Goal: Task Accomplishment & Management: Manage account settings

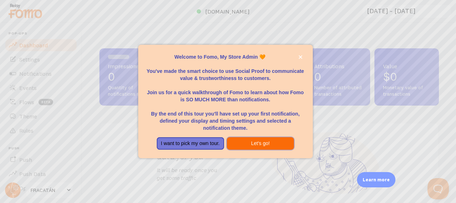
click at [250, 143] on button "Let's go!" at bounding box center [260, 143] width 67 height 13
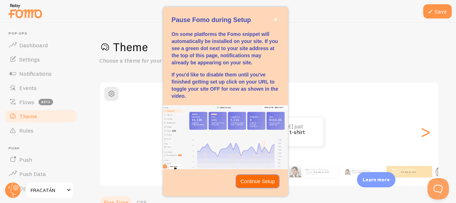
click at [264, 179] on p "Continue Setup" at bounding box center [257, 181] width 35 height 7
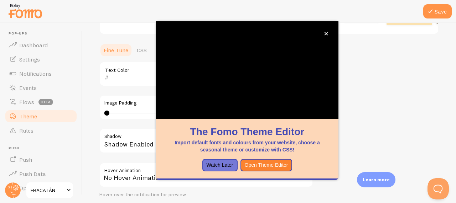
scroll to position [153, 0]
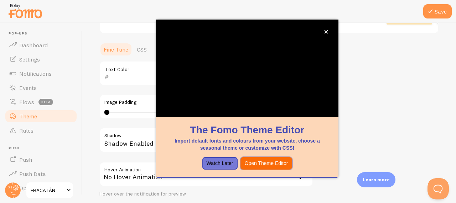
click at [253, 167] on button "Open Theme Editor" at bounding box center [266, 163] width 52 height 13
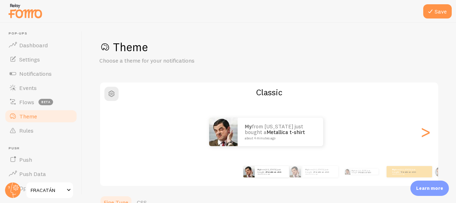
click at [124, 46] on h1 "Theme" at bounding box center [268, 47] width 339 height 15
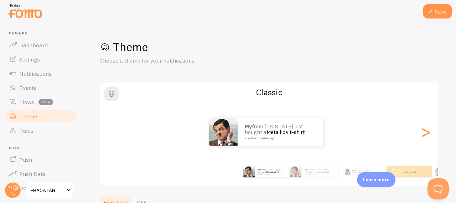
click at [129, 59] on p "Choose a theme for your notifications" at bounding box center [184, 61] width 171 height 8
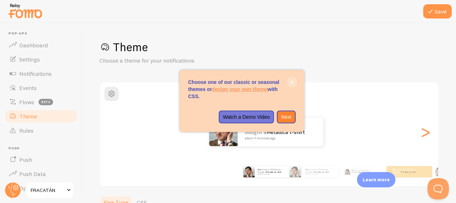
click at [290, 84] on icon "close," at bounding box center [292, 82] width 4 height 4
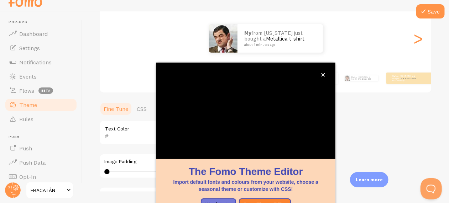
scroll to position [89, 0]
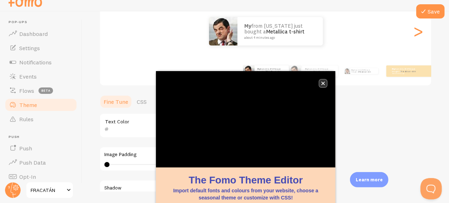
click at [324, 83] on icon "close," at bounding box center [323, 84] width 4 height 4
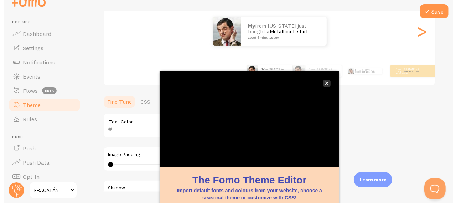
scroll to position [0, 0]
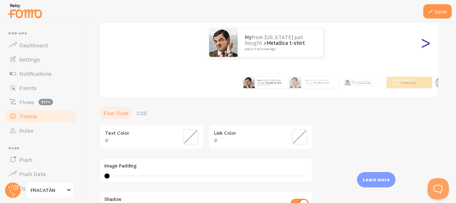
click at [421, 47] on div ">" at bounding box center [425, 42] width 9 height 51
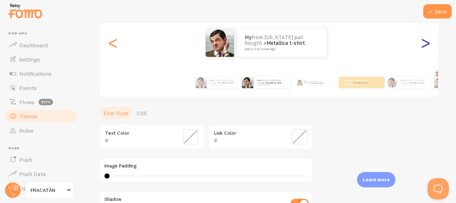
click at [421, 47] on div ">" at bounding box center [425, 42] width 9 height 51
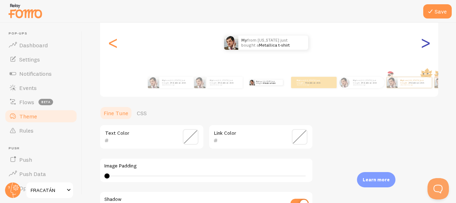
click at [421, 47] on div ">" at bounding box center [425, 42] width 9 height 51
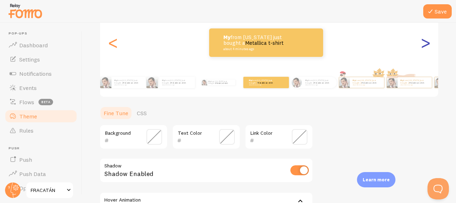
click at [421, 47] on div ">" at bounding box center [425, 42] width 9 height 51
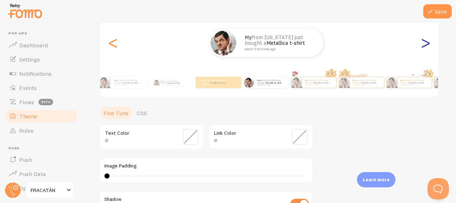
click at [421, 47] on div ">" at bounding box center [425, 42] width 9 height 51
type input "0"
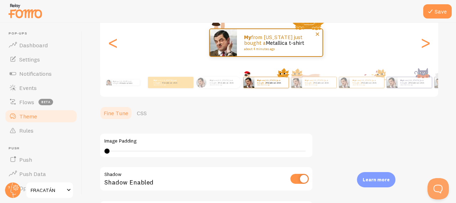
click at [263, 42] on p "My from [US_STATE] just bought a Metallica t-shirt about 4 minutes ago" at bounding box center [279, 43] width 71 height 16
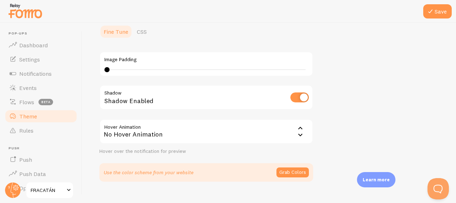
scroll to position [171, 0]
click at [301, 97] on input "checkbox" at bounding box center [299, 98] width 19 height 10
checkbox input "true"
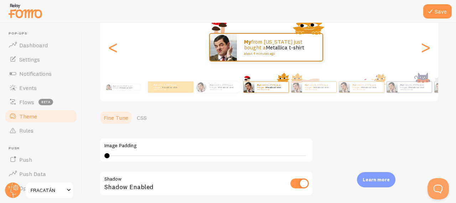
scroll to position [0, 0]
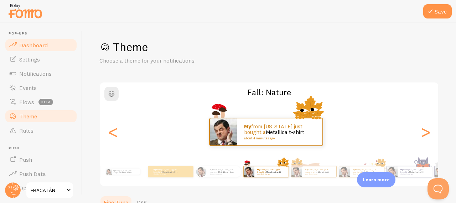
click at [29, 47] on span "Dashboard" at bounding box center [33, 45] width 28 height 7
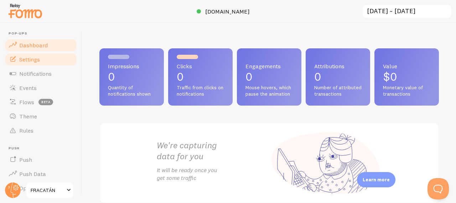
click at [28, 63] on link "Settings" at bounding box center [40, 59] width 73 height 14
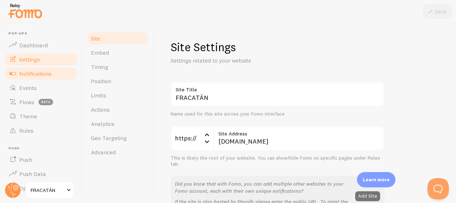
click at [28, 78] on link "Notifications" at bounding box center [40, 74] width 73 height 14
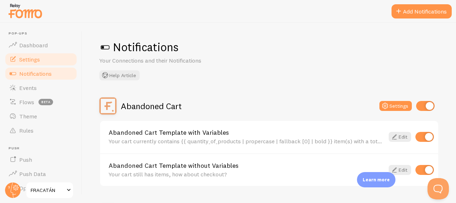
click at [26, 58] on span "Settings" at bounding box center [29, 59] width 21 height 7
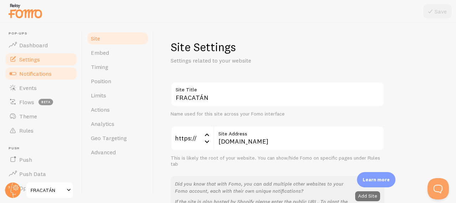
click at [24, 74] on span "Notifications" at bounding box center [35, 73] width 32 height 7
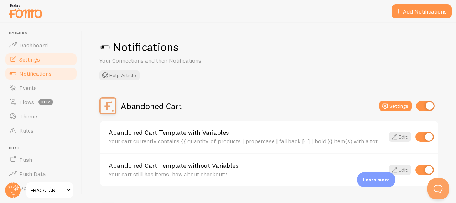
click at [37, 59] on span "Settings" at bounding box center [29, 59] width 21 height 7
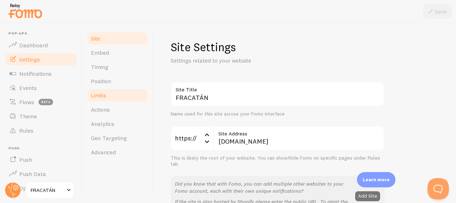
click at [103, 97] on span "Limits" at bounding box center [98, 95] width 15 height 7
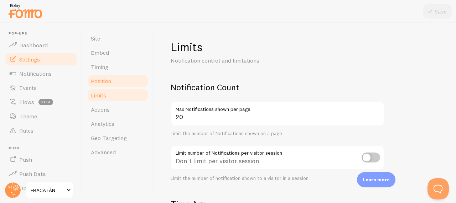
click at [110, 81] on span "Position" at bounding box center [101, 81] width 20 height 7
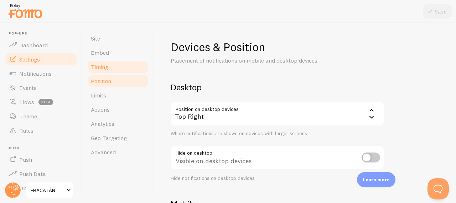
click at [113, 63] on link "Timing" at bounding box center [118, 67] width 62 height 14
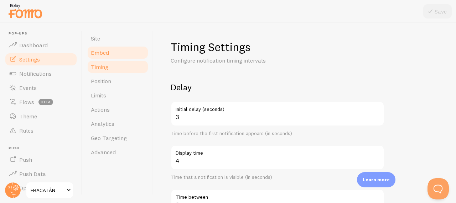
click at [114, 51] on link "Embed" at bounding box center [118, 53] width 62 height 14
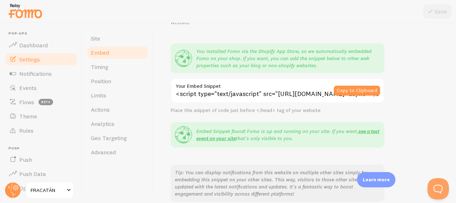
scroll to position [84, 0]
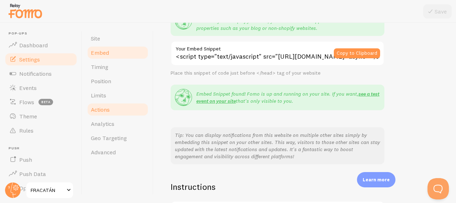
click at [102, 109] on span "Actions" at bounding box center [100, 109] width 19 height 7
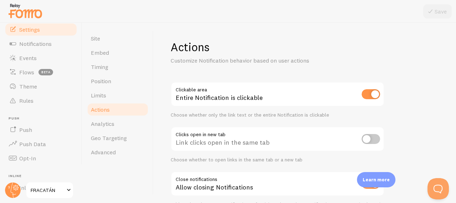
scroll to position [41, 0]
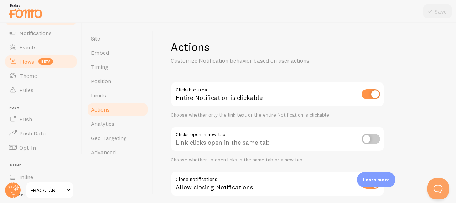
click at [27, 68] on link "Flows beta" at bounding box center [40, 61] width 73 height 14
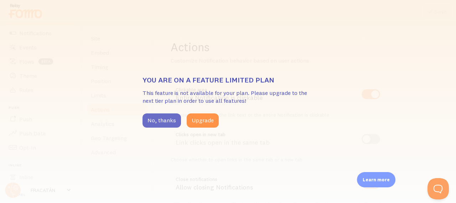
click at [165, 124] on button "No, thanks" at bounding box center [161, 121] width 38 height 14
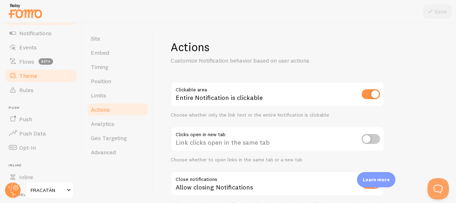
click at [37, 79] on link "Theme" at bounding box center [40, 76] width 73 height 14
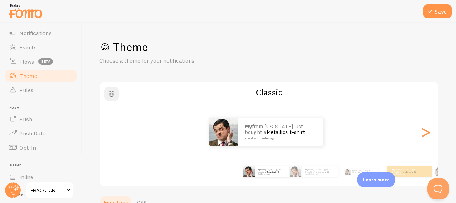
click at [110, 94] on span "button" at bounding box center [111, 94] width 9 height 9
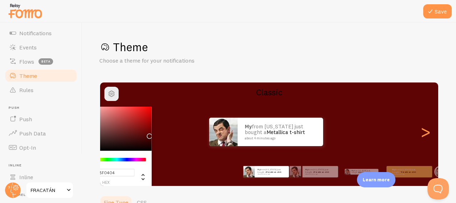
drag, startPoint x: 130, startPoint y: 142, endPoint x: 148, endPoint y: 135, distance: 19.6
click at [148, 135] on div "Chrome color picker" at bounding box center [112, 129] width 80 height 44
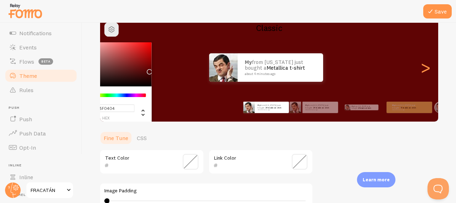
scroll to position [61, 0]
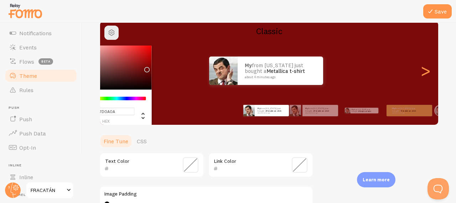
type input "#7B0909"
drag, startPoint x: 150, startPoint y: 79, endPoint x: 145, endPoint y: 68, distance: 11.3
click at [145, 68] on div "Chrome color picker" at bounding box center [112, 68] width 80 height 44
click at [353, 151] on div "Theme Choose a theme for your notifications #7B0909 hex 123 r 9 g 9 b 0 h 86% s…" at bounding box center [268, 148] width 339 height 338
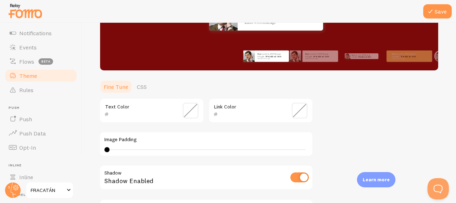
scroll to position [116, 0]
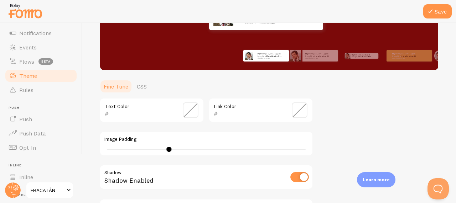
drag, startPoint x: 108, startPoint y: 147, endPoint x: 169, endPoint y: 148, distance: 60.6
click at [169, 148] on div at bounding box center [168, 149] width 5 height 5
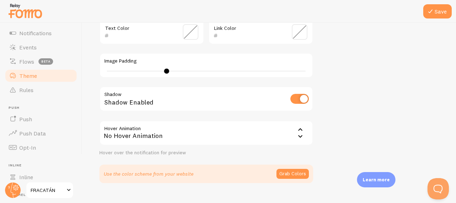
scroll to position [201, 0]
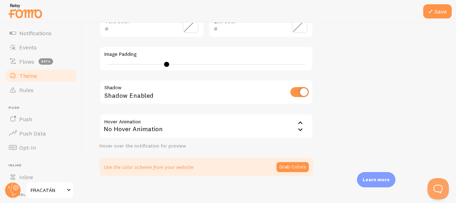
click at [174, 128] on div "No Hover Animation" at bounding box center [206, 126] width 214 height 25
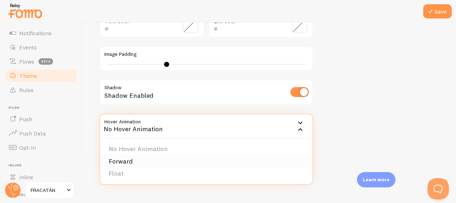
click at [236, 162] on li "Forward" at bounding box center [206, 162] width 212 height 12
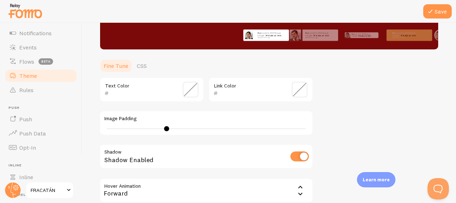
scroll to position [144, 0]
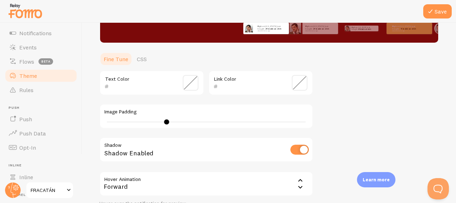
click at [162, 181] on div "Forward" at bounding box center [206, 184] width 214 height 25
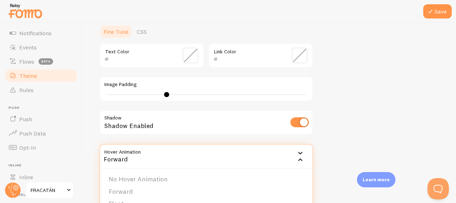
scroll to position [178, 0]
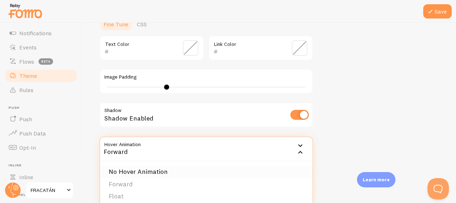
click at [186, 173] on li "No Hover Animation" at bounding box center [206, 172] width 212 height 12
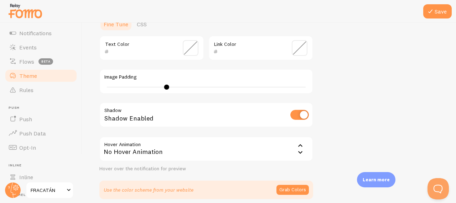
scroll to position [208, 0]
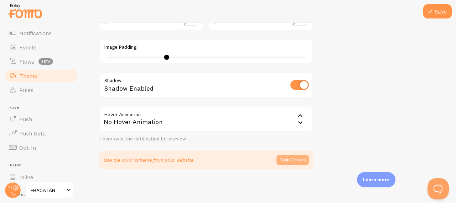
click at [295, 157] on button "Grab Colors" at bounding box center [292, 160] width 32 height 10
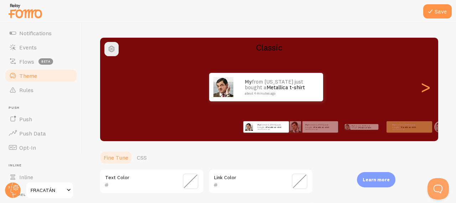
scroll to position [41, 0]
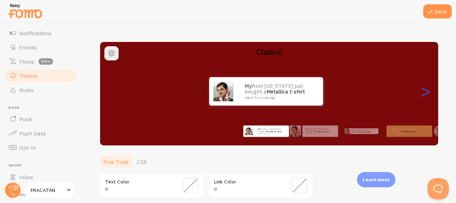
click at [421, 93] on div ">" at bounding box center [425, 91] width 9 height 51
type input "0"
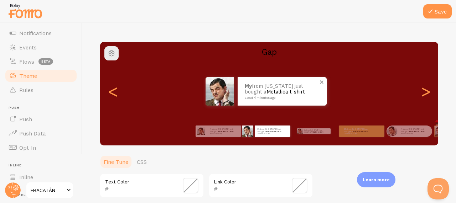
click at [258, 105] on div "My from [US_STATE] just bought a Metallica t-shirt about 4 minutes ago" at bounding box center [282, 91] width 89 height 28
click at [322, 82] on span at bounding box center [322, 82] width 12 height 12
click at [421, 98] on div ">" at bounding box center [425, 91] width 9 height 51
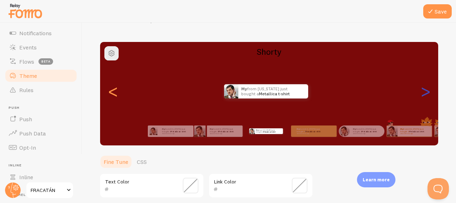
click at [421, 98] on div ">" at bounding box center [425, 91] width 9 height 51
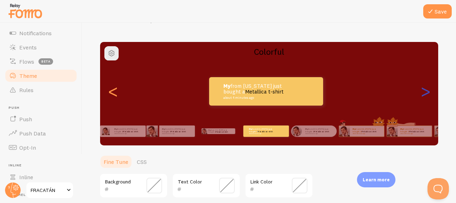
click at [421, 98] on div ">" at bounding box center [425, 91] width 9 height 51
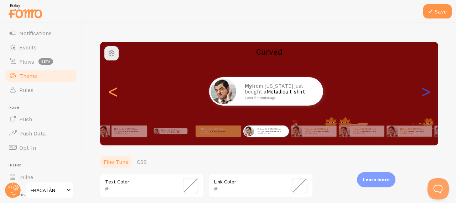
click at [421, 98] on div ">" at bounding box center [425, 91] width 9 height 51
type input "0"
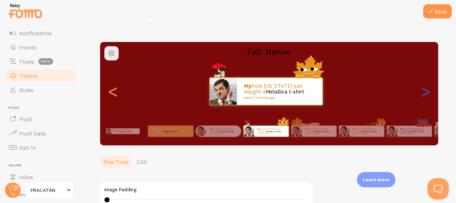
click at [421, 98] on div ">" at bounding box center [425, 91] width 9 height 51
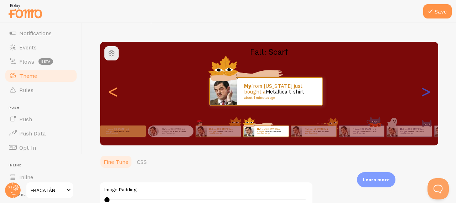
click at [421, 98] on div ">" at bounding box center [425, 91] width 9 height 51
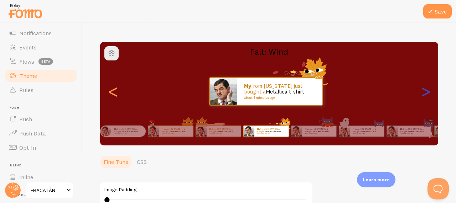
click at [421, 98] on div ">" at bounding box center [425, 91] width 9 height 51
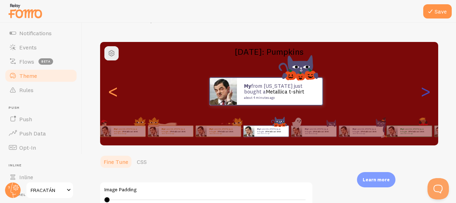
click at [421, 98] on div ">" at bounding box center [425, 91] width 9 height 51
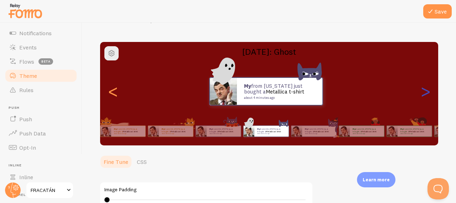
click at [421, 98] on div ">" at bounding box center [425, 91] width 9 height 51
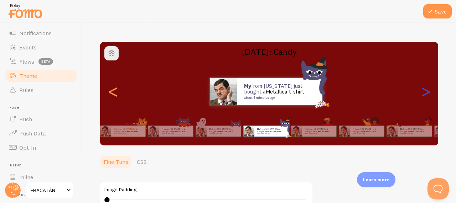
click at [421, 98] on div ">" at bounding box center [425, 91] width 9 height 51
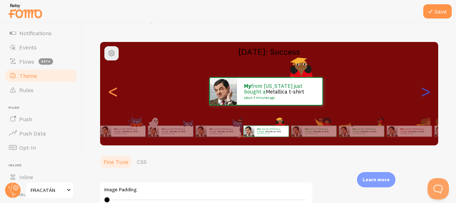
click at [421, 98] on div ">" at bounding box center [425, 91] width 9 height 51
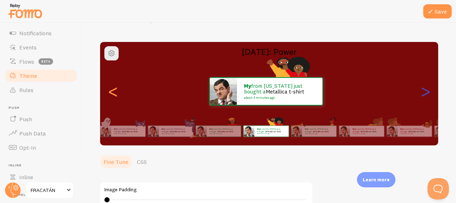
click at [421, 98] on div ">" at bounding box center [425, 91] width 9 height 51
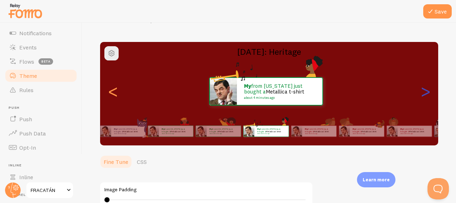
click at [421, 98] on div ">" at bounding box center [425, 91] width 9 height 51
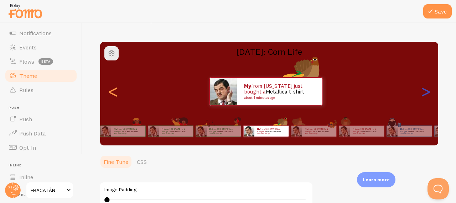
click at [421, 98] on div ">" at bounding box center [425, 91] width 9 height 51
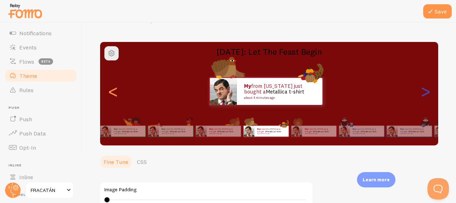
click at [421, 98] on div ">" at bounding box center [425, 91] width 9 height 51
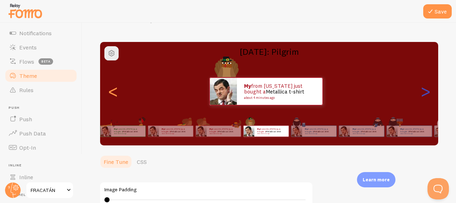
click at [421, 98] on div ">" at bounding box center [425, 91] width 9 height 51
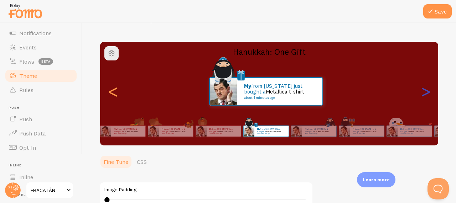
click at [421, 98] on div ">" at bounding box center [425, 91] width 9 height 51
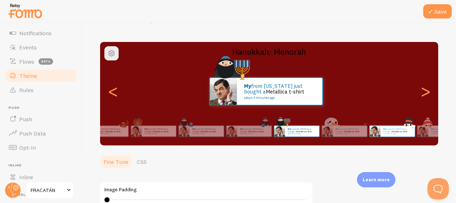
click at [396, 130] on link "Metallica t-shirt" at bounding box center [399, 131] width 15 height 3
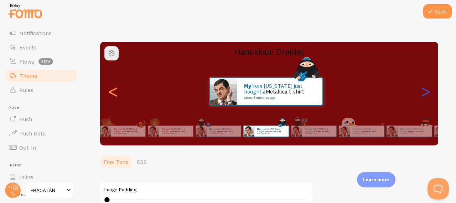
click at [421, 96] on div ">" at bounding box center [425, 91] width 9 height 51
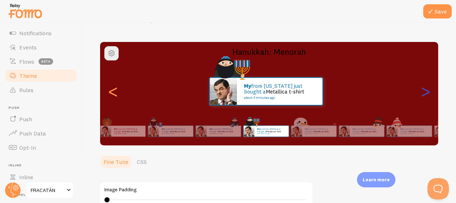
click at [421, 96] on div ">" at bounding box center [425, 91] width 9 height 51
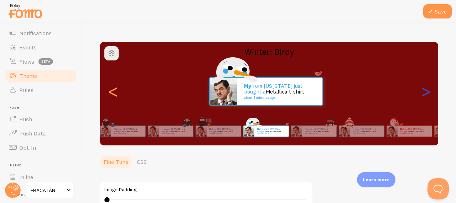
click at [421, 96] on div ">" at bounding box center [425, 91] width 9 height 51
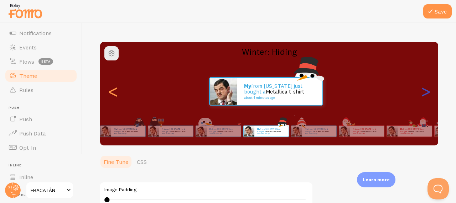
click at [421, 96] on div ">" at bounding box center [425, 91] width 9 height 51
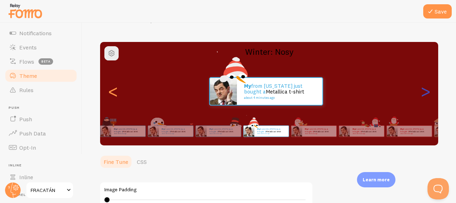
click at [421, 96] on div ">" at bounding box center [425, 91] width 9 height 51
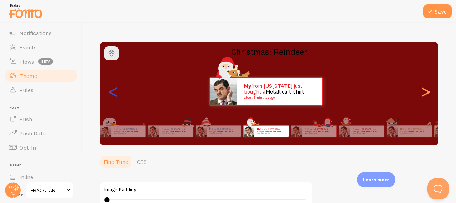
click at [116, 93] on div "<" at bounding box center [113, 91] width 9 height 51
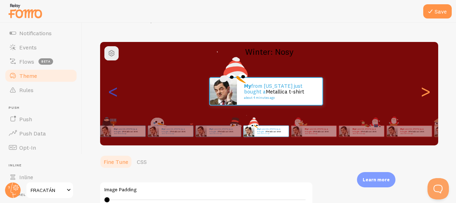
click at [116, 93] on div "<" at bounding box center [113, 91] width 9 height 51
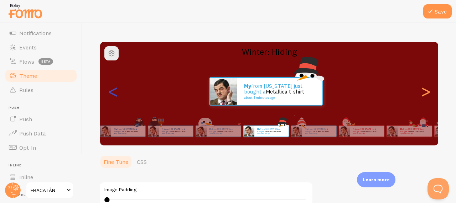
click at [116, 93] on div "<" at bounding box center [113, 91] width 9 height 51
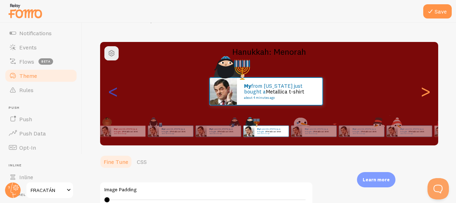
click at [116, 93] on div "<" at bounding box center [113, 91] width 9 height 51
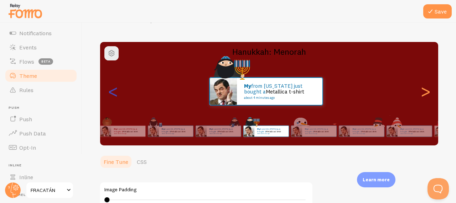
click at [116, 93] on div "<" at bounding box center [113, 91] width 9 height 51
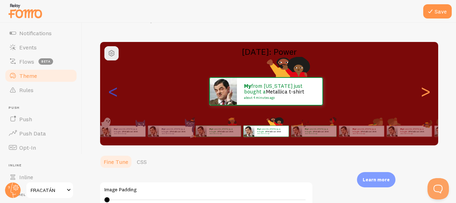
click at [116, 93] on div "<" at bounding box center [113, 91] width 9 height 51
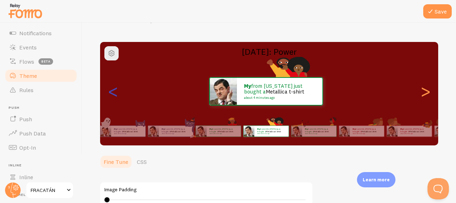
click at [116, 93] on div "<" at bounding box center [113, 91] width 9 height 51
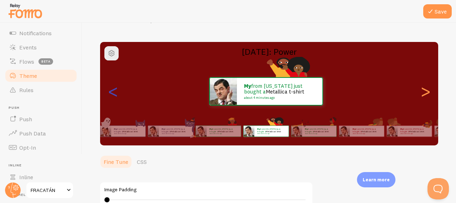
click at [116, 93] on div "<" at bounding box center [113, 91] width 9 height 51
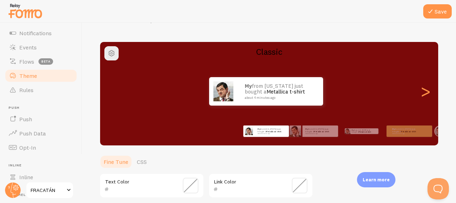
click at [116, 93] on div "<" at bounding box center [113, 91] width 9 height 51
click at [421, 97] on div ">" at bounding box center [425, 91] width 9 height 51
type input "0"
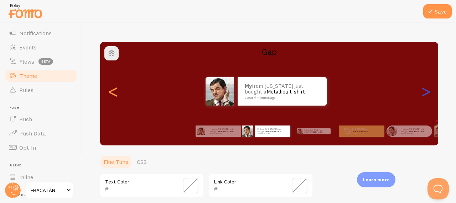
click at [421, 93] on div ">" at bounding box center [425, 91] width 9 height 51
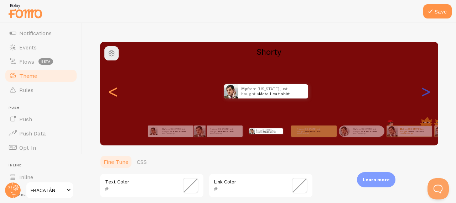
click at [421, 93] on div ">" at bounding box center [425, 91] width 9 height 51
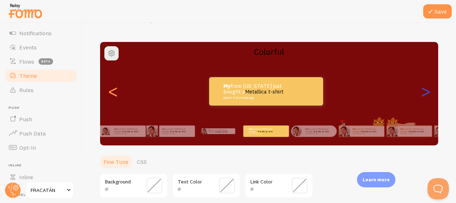
click at [421, 93] on div ">" at bounding box center [425, 91] width 9 height 51
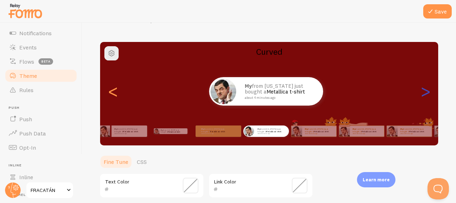
click at [422, 95] on div ">" at bounding box center [425, 91] width 9 height 51
type input "0"
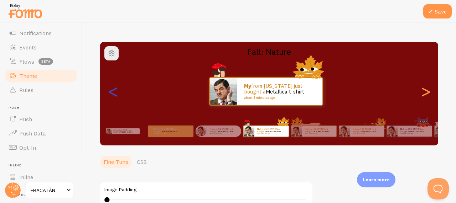
click at [113, 95] on div "<" at bounding box center [113, 91] width 9 height 51
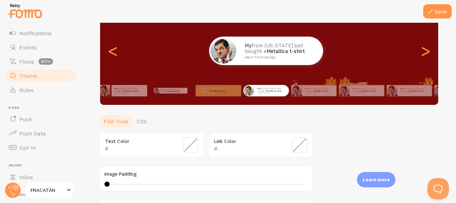
scroll to position [6, 0]
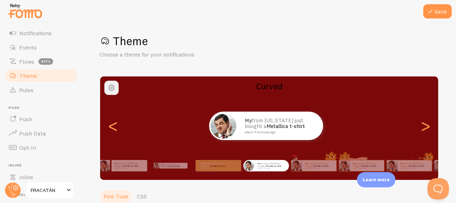
click at [108, 86] on span "button" at bounding box center [111, 88] width 9 height 9
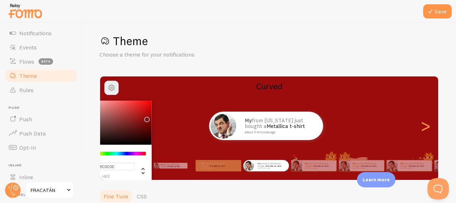
type input "#9C0B0B"
drag, startPoint x: 146, startPoint y: 125, endPoint x: 146, endPoint y: 118, distance: 6.8
click at [146, 118] on div "Chrome color picker" at bounding box center [147, 120] width 4 height 4
click at [441, 64] on div "Save Theme Choose a theme for your notifications #9C0B0B hex 156 r 11 g 11 b 0 …" at bounding box center [269, 113] width 374 height 181
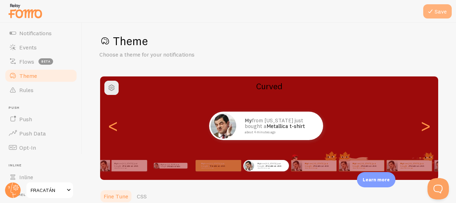
click at [435, 13] on button "Save" at bounding box center [437, 11] width 28 height 14
click at [31, 92] on span "Rules" at bounding box center [26, 90] width 14 height 7
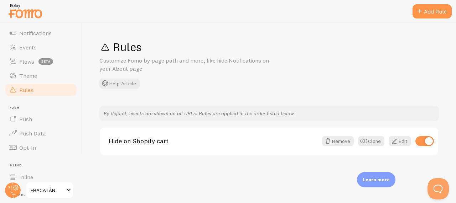
click at [454, 34] on div "Rules Customize Fomo by page path and more, like hide Notifications on your Abo…" at bounding box center [269, 113] width 374 height 181
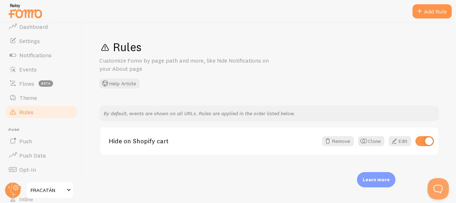
scroll to position [10, 0]
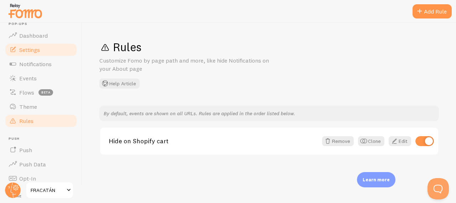
click at [47, 50] on link "Settings" at bounding box center [40, 50] width 73 height 14
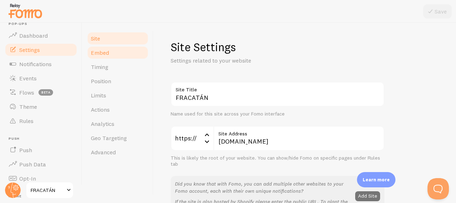
click at [109, 49] on link "Embed" at bounding box center [118, 53] width 62 height 14
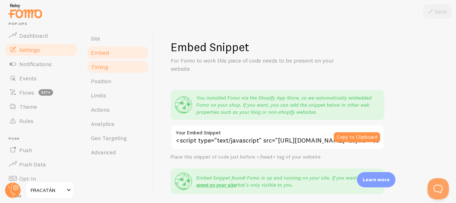
click at [108, 67] on span "Timing" at bounding box center [99, 66] width 17 height 7
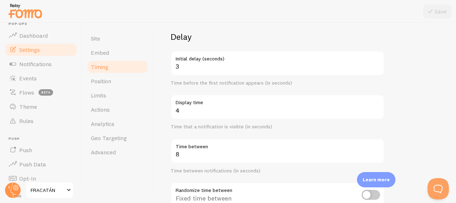
scroll to position [44, 0]
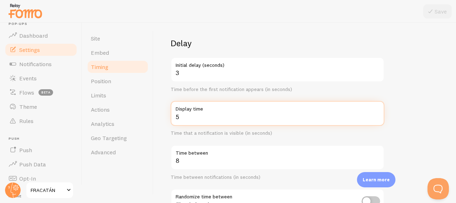
click at [377, 114] on input "5" at bounding box center [278, 113] width 214 height 25
click at [377, 114] on input "6" at bounding box center [278, 113] width 214 height 25
type input "7"
click at [377, 114] on input "7" at bounding box center [278, 113] width 214 height 25
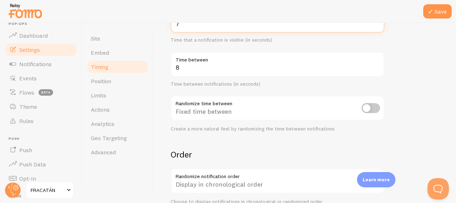
scroll to position [135, 0]
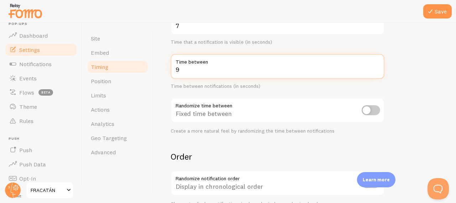
click at [377, 67] on input "9" at bounding box center [278, 66] width 214 height 25
click at [377, 67] on input "10" at bounding box center [278, 66] width 214 height 25
click at [377, 67] on input "11" at bounding box center [278, 66] width 214 height 25
click at [377, 67] on input "12" at bounding box center [278, 66] width 214 height 25
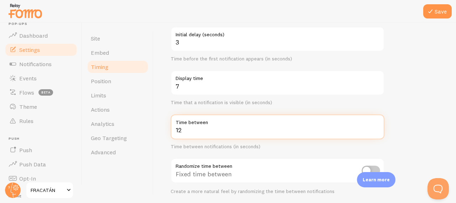
scroll to position [76, 0]
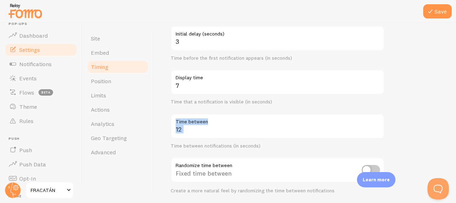
drag, startPoint x: 347, startPoint y: 117, endPoint x: 308, endPoint y: 139, distance: 44.4
click at [308, 139] on div "12 Time between Time between notifications (in seconds)" at bounding box center [278, 132] width 214 height 36
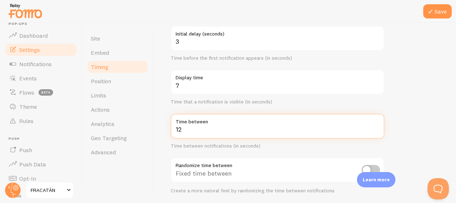
click at [282, 135] on input "12" at bounding box center [278, 126] width 214 height 25
drag, startPoint x: 282, startPoint y: 135, endPoint x: 208, endPoint y: 133, distance: 73.8
click at [208, 133] on input "12" at bounding box center [278, 126] width 214 height 25
type input "1"
type input "20"
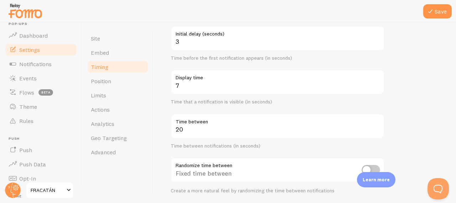
click at [423, 122] on form "Delay 3 Initial delay (seconds) Time before the first notification appears (in …" at bounding box center [305, 159] width 268 height 306
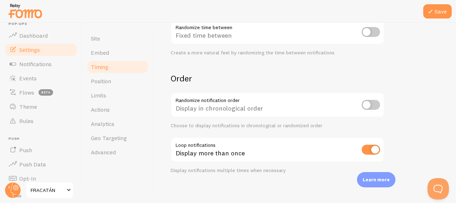
scroll to position [218, 0]
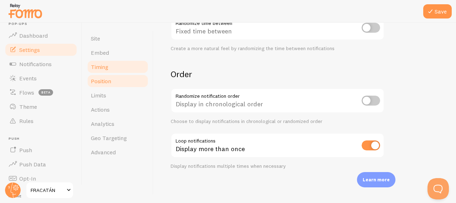
click at [98, 77] on link "Position" at bounding box center [118, 81] width 62 height 14
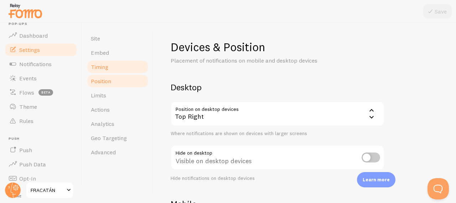
click at [99, 66] on span "Timing" at bounding box center [99, 66] width 17 height 7
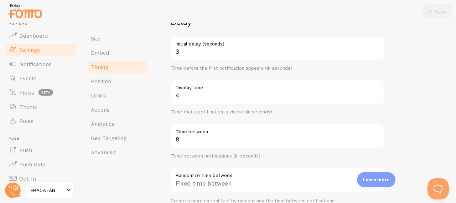
scroll to position [76, 0]
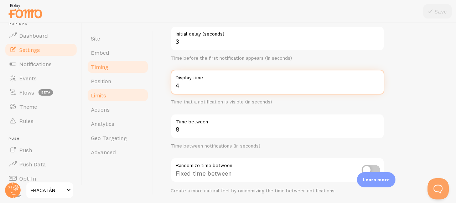
drag, startPoint x: 215, startPoint y: 83, endPoint x: 144, endPoint y: 92, distance: 72.1
click at [144, 92] on div "Site Embed Timing Position Limits Actions Analytics Geo Targeting Advanced Timi…" at bounding box center [269, 113] width 374 height 181
type input "8"
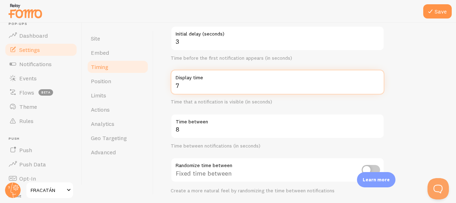
type input "7"
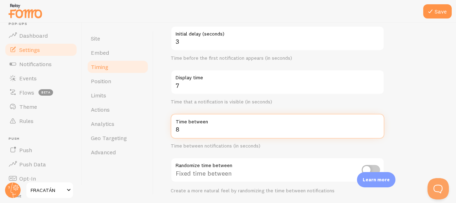
click at [189, 131] on input "8" at bounding box center [278, 126] width 214 height 25
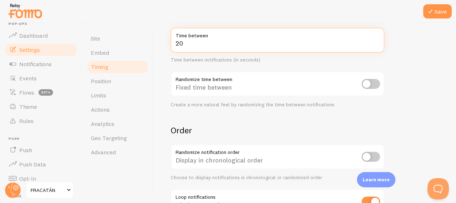
scroll to position [166, 0]
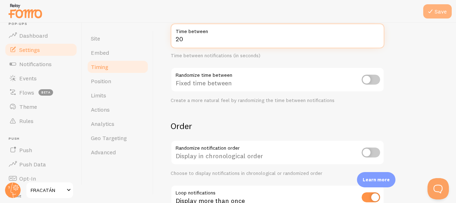
type input "20"
click at [438, 10] on button "Save" at bounding box center [437, 11] width 28 height 14
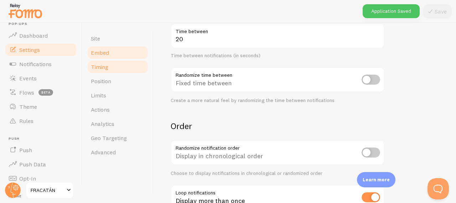
click at [108, 56] on span "Embed" at bounding box center [100, 52] width 18 height 7
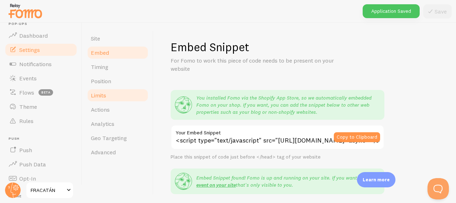
click at [114, 95] on link "Limits" at bounding box center [118, 95] width 62 height 14
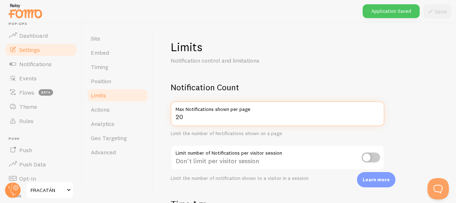
click at [232, 115] on input "20" at bounding box center [278, 114] width 214 height 25
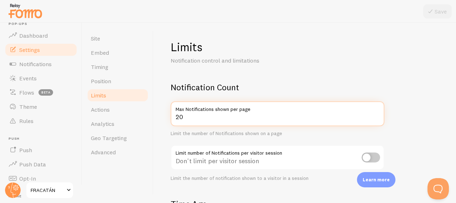
drag, startPoint x: 231, startPoint y: 120, endPoint x: 159, endPoint y: 114, distance: 72.6
click at [159, 114] on div "Limits Notification control and limitations Notification Count 20 Max Notificat…" at bounding box center [305, 113] width 302 height 181
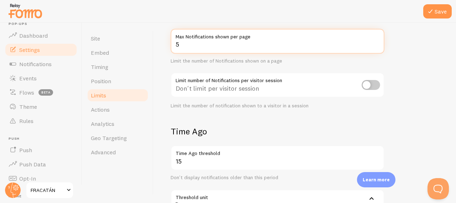
scroll to position [82, 0]
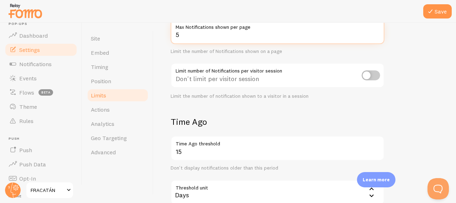
type input "5"
click at [364, 71] on input "checkbox" at bounding box center [371, 76] width 19 height 10
checkbox input "true"
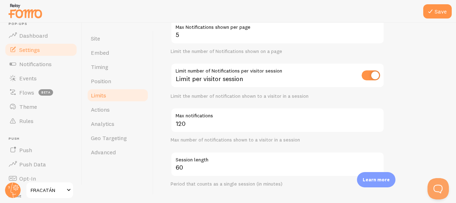
click at [224, 78] on div "Limit per visitor session" at bounding box center [278, 76] width 214 height 26
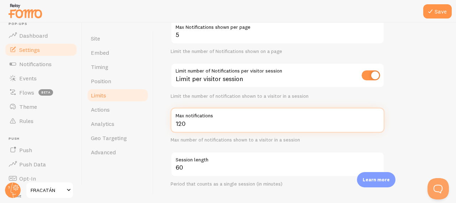
drag, startPoint x: 216, startPoint y: 126, endPoint x: 170, endPoint y: 128, distance: 45.6
click at [171, 128] on input "120" at bounding box center [278, 120] width 214 height 25
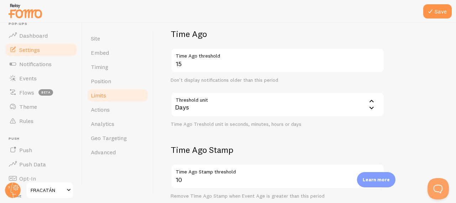
scroll to position [260, 0]
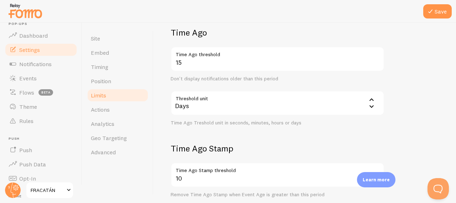
type input "5"
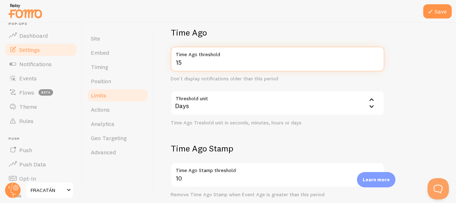
click at [204, 62] on input "15" at bounding box center [278, 59] width 214 height 25
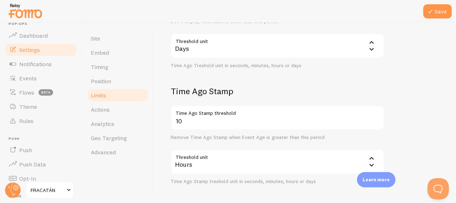
scroll to position [346, 0]
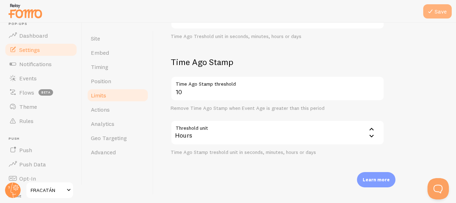
click at [439, 12] on button "Save" at bounding box center [437, 11] width 28 height 14
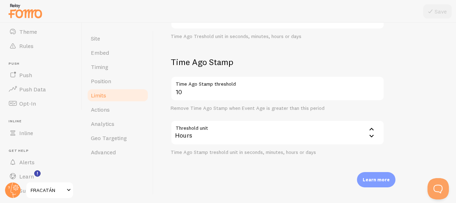
scroll to position [94, 0]
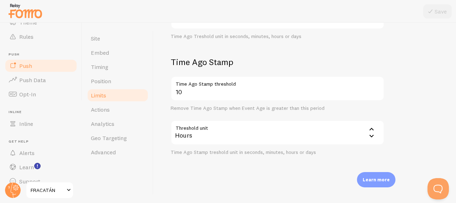
click at [17, 63] on link "Push" at bounding box center [40, 66] width 73 height 14
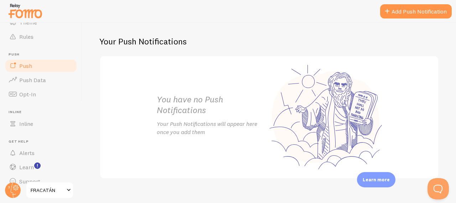
scroll to position [105, 0]
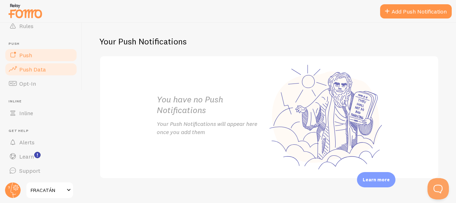
click at [32, 68] on span "Push Data" at bounding box center [32, 69] width 27 height 7
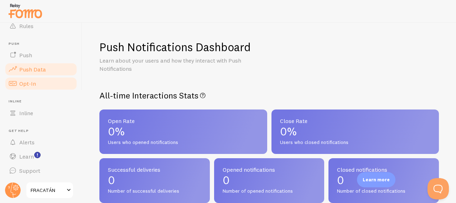
click at [34, 84] on span "Opt-In" at bounding box center [27, 83] width 17 height 7
